Goal: Book appointment/travel/reservation

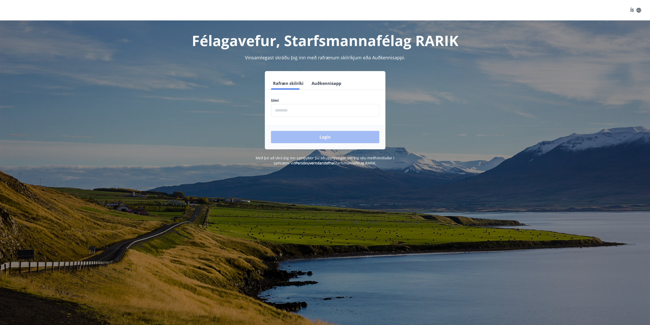
click at [313, 112] on input "phone" at bounding box center [325, 110] width 108 height 13
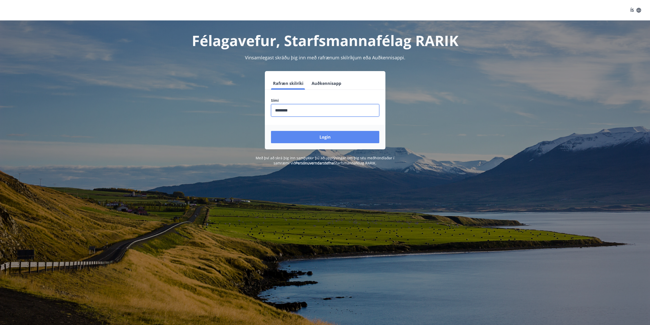
type input "********"
click at [310, 135] on button "Login" at bounding box center [325, 137] width 108 height 12
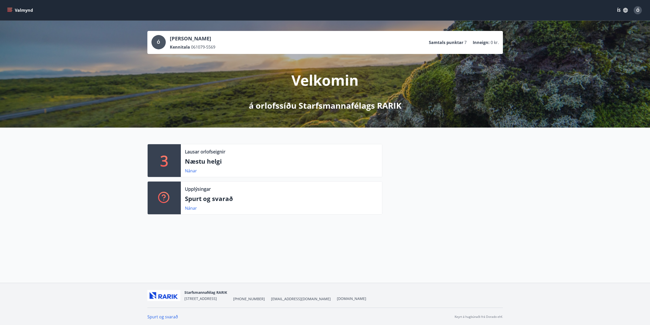
click at [9, 10] on icon "menu" at bounding box center [9, 10] width 5 height 5
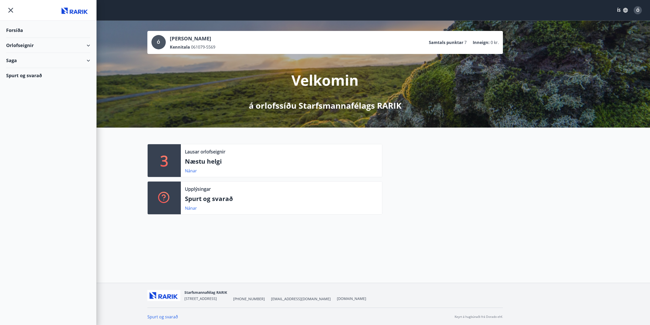
click at [22, 45] on div "Orlofseignir" at bounding box center [48, 45] width 84 height 15
click at [25, 58] on div "Framboð" at bounding box center [48, 58] width 76 height 11
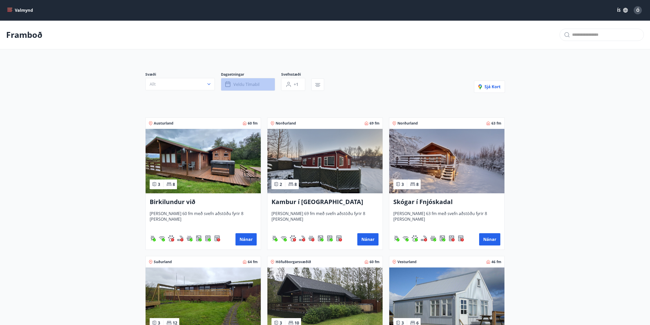
click at [246, 84] on span "Veldu tímabil" at bounding box center [246, 84] width 26 height 6
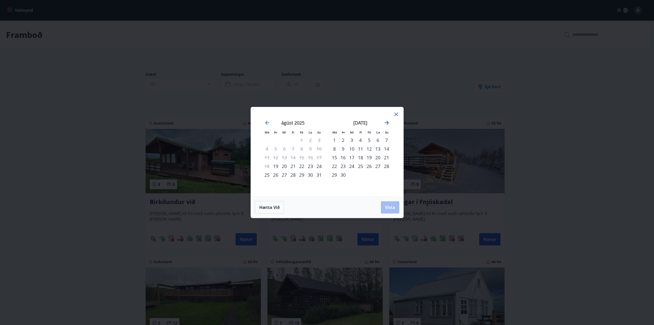
click at [387, 122] on icon "Move forward to switch to the next month." at bounding box center [387, 123] width 4 height 4
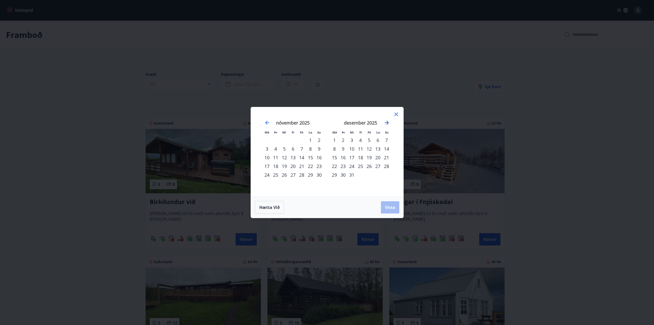
click at [387, 122] on icon "Move forward to switch to the next month." at bounding box center [387, 123] width 4 height 4
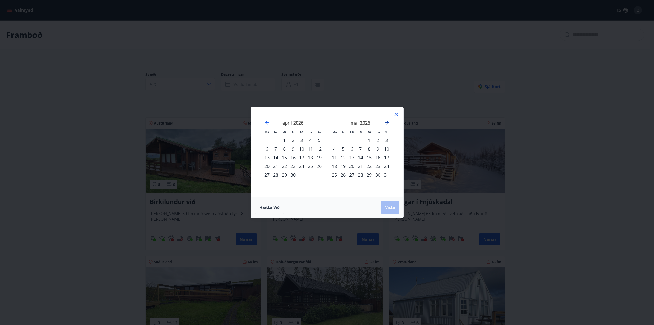
click at [387, 122] on icon "Move forward to switch to the next month." at bounding box center [387, 123] width 4 height 4
click at [350, 158] on div "12" at bounding box center [351, 157] width 9 height 9
click at [391, 207] on span "Vista" at bounding box center [390, 207] width 10 height 6
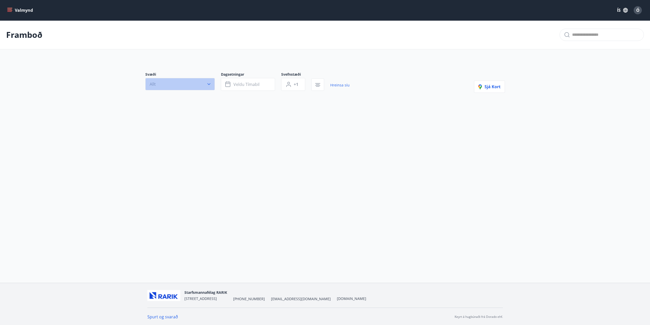
click at [209, 82] on icon "button" at bounding box center [208, 83] width 5 height 5
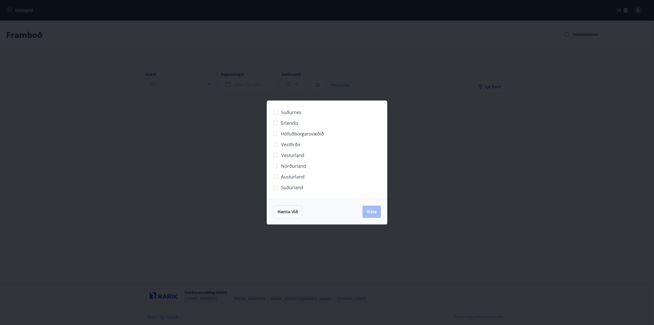
click at [209, 82] on div "Suðurnes Erlendis Höfuðborgarsvæðið [GEOGRAPHIC_DATA] [GEOGRAPHIC_DATA] [GEOGRA…" at bounding box center [327, 162] width 654 height 325
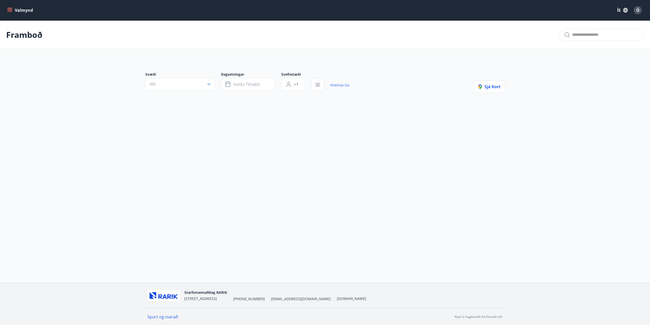
click at [13, 9] on button "Valmynd" at bounding box center [20, 10] width 29 height 9
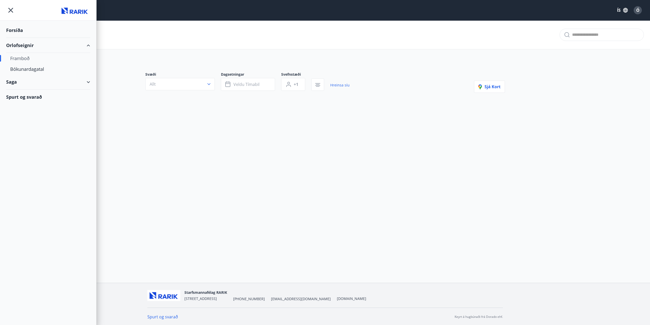
click at [17, 29] on div "Forsíða" at bounding box center [48, 30] width 84 height 15
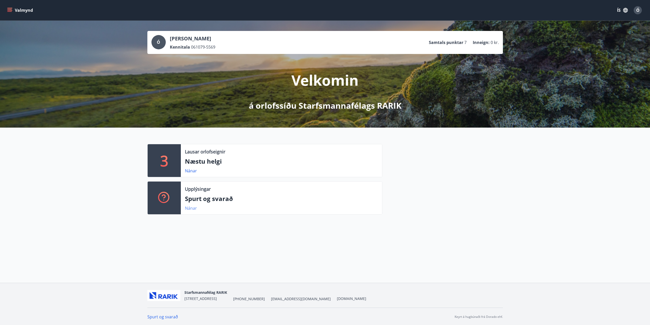
click at [193, 206] on link "Nánar" at bounding box center [191, 208] width 12 height 6
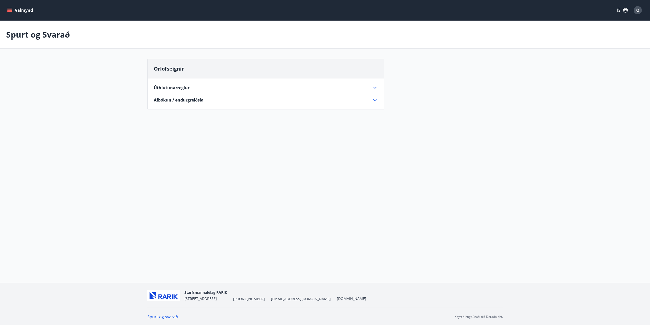
click at [167, 87] on span "Úthlutunarreglur" at bounding box center [172, 88] width 36 height 6
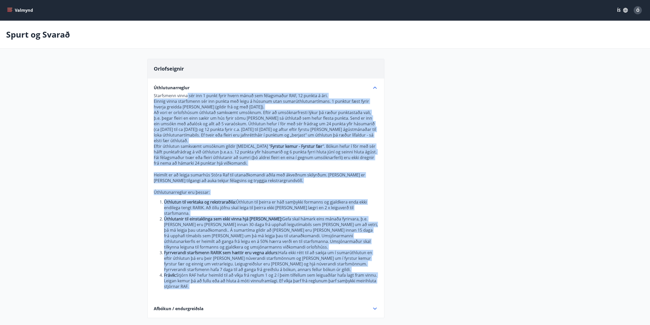
drag, startPoint x: 187, startPoint y: 96, endPoint x: 254, endPoint y: 281, distance: 196.2
click at [263, 281] on p "Starfsmenn vinna sér inn 1 punkt fyrir hvern mánuð sem félagsmaður RAF, 12 punk…" at bounding box center [266, 196] width 224 height 206
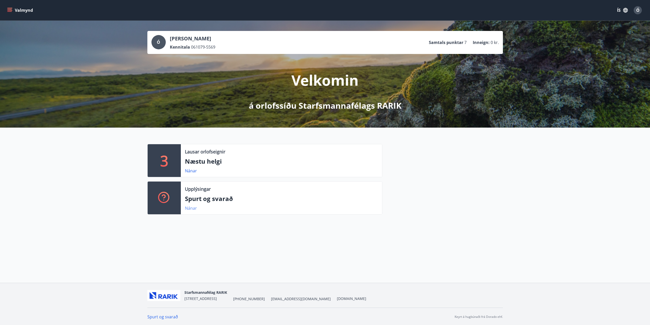
click at [191, 209] on link "Nánar" at bounding box center [191, 208] width 12 height 6
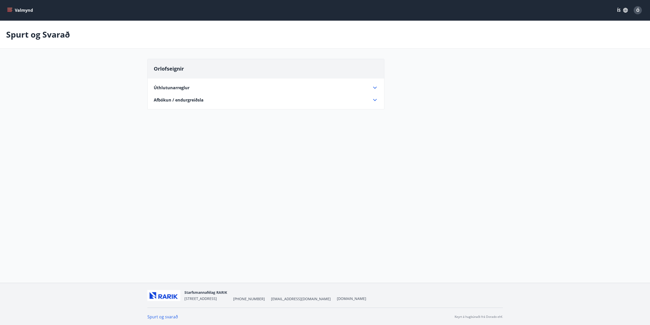
click at [181, 88] on span "Úthlutunarreglur" at bounding box center [172, 88] width 36 height 6
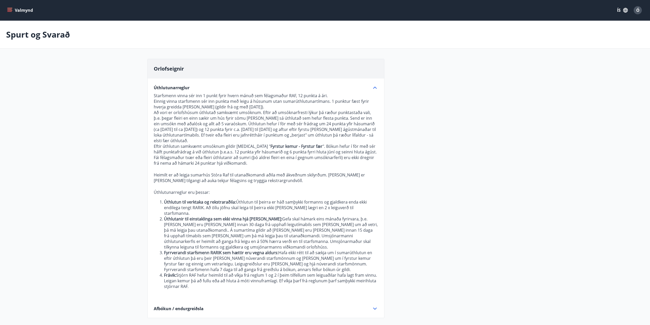
click at [181, 88] on span "Úthlutunarreglur" at bounding box center [172, 88] width 36 height 6
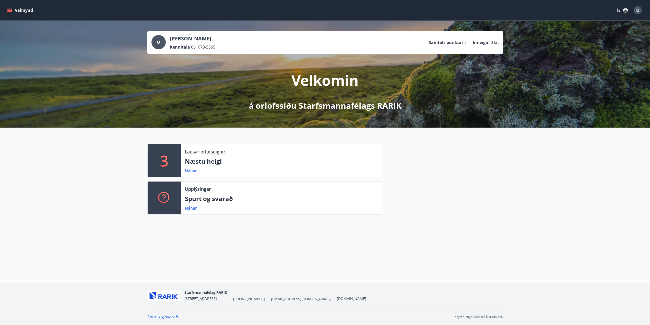
click at [8, 9] on icon "menu" at bounding box center [9, 10] width 5 height 5
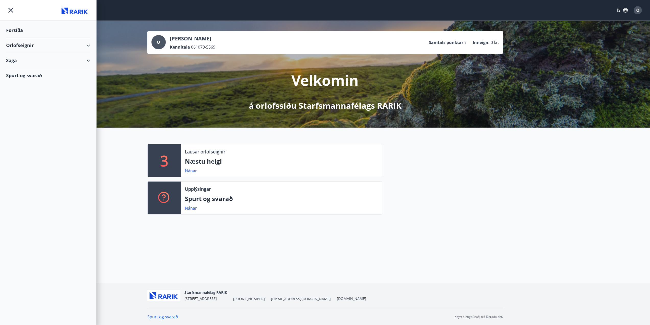
click at [88, 45] on div "Orlofseignir" at bounding box center [48, 45] width 84 height 15
click at [30, 68] on div "Bókunardagatal" at bounding box center [48, 69] width 76 height 11
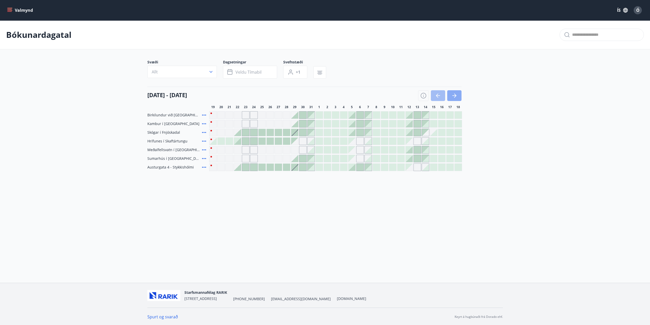
click at [452, 93] on icon "button" at bounding box center [454, 95] width 6 height 6
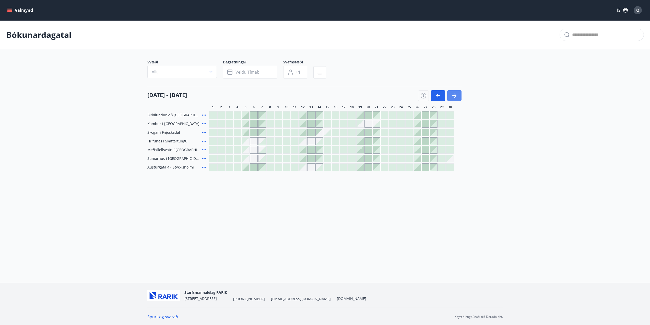
click at [452, 93] on icon "button" at bounding box center [454, 95] width 6 height 6
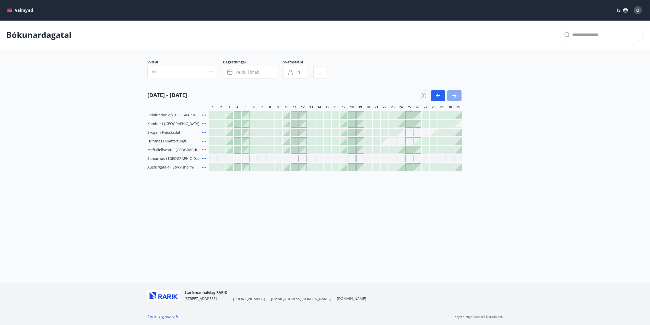
click at [452, 93] on icon "button" at bounding box center [454, 95] width 6 height 6
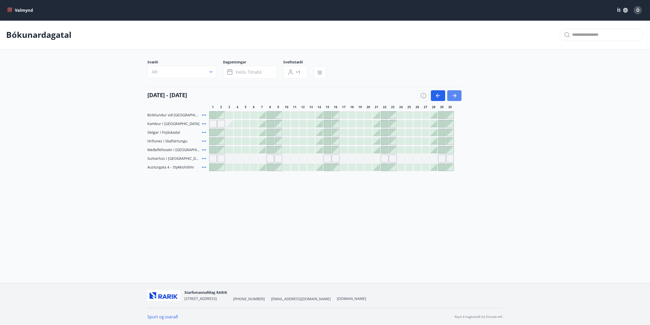
click at [452, 93] on icon "button" at bounding box center [454, 95] width 6 height 6
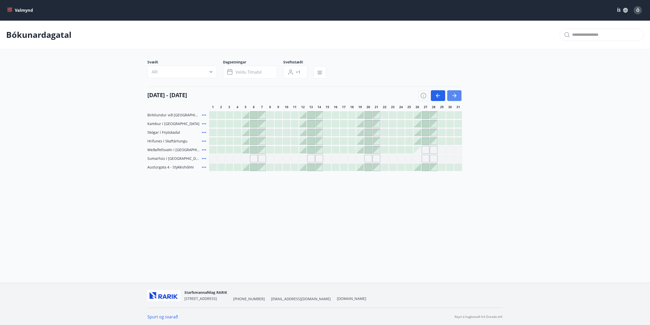
click at [452, 93] on icon "button" at bounding box center [454, 95] width 6 height 6
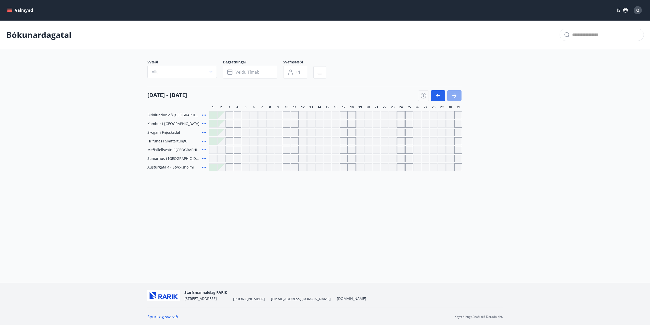
click at [452, 93] on icon "button" at bounding box center [454, 95] width 6 height 6
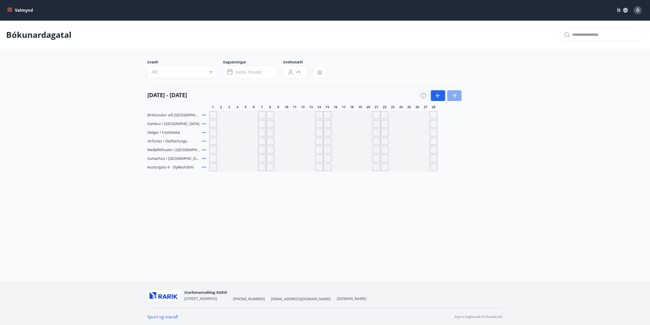
click at [452, 93] on icon "button" at bounding box center [454, 95] width 6 height 6
click at [441, 94] on button "button" at bounding box center [438, 95] width 14 height 11
click at [455, 96] on icon "button" at bounding box center [454, 95] width 6 height 6
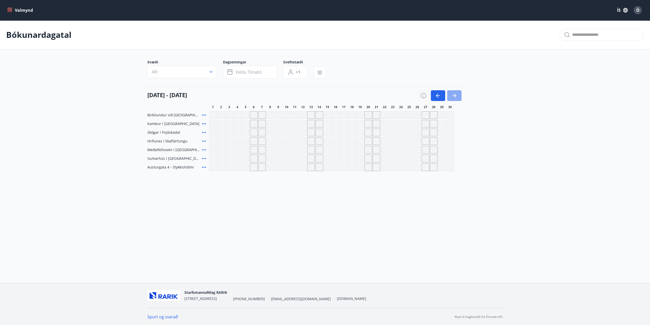
click at [455, 96] on icon "button" at bounding box center [454, 95] width 6 height 6
click at [440, 96] on icon "button" at bounding box center [438, 95] width 6 height 6
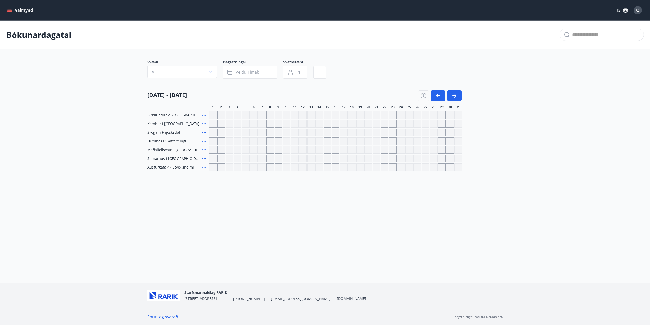
click at [304, 159] on div "Gráir dagar eru ekki bókanlegir" at bounding box center [303, 158] width 8 height 8
click at [303, 148] on div "Birkilundur við Egilsstaði [GEOGRAPHIC_DATA] í Aðaldal Skógar í Fnjóskadal Hríf…" at bounding box center [324, 141] width 355 height 60
click at [303, 150] on div "Gráir dagar eru ekki bókanlegir" at bounding box center [303, 150] width 8 height 8
click at [436, 96] on icon "button" at bounding box center [438, 95] width 6 height 6
click at [424, 95] on icon "button" at bounding box center [423, 95] width 6 height 6
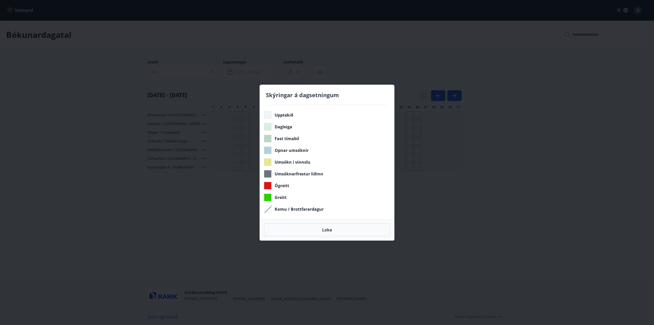
click at [336, 237] on div "Loka" at bounding box center [327, 229] width 134 height 21
click at [334, 234] on button "Loka" at bounding box center [327, 229] width 126 height 13
